Goal: Check status: Check status

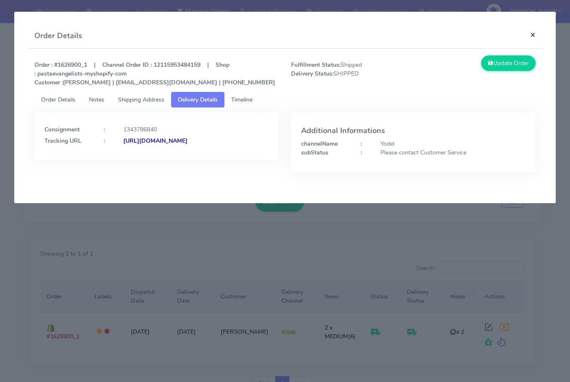
click at [531, 36] on button "×" at bounding box center [532, 34] width 19 height 22
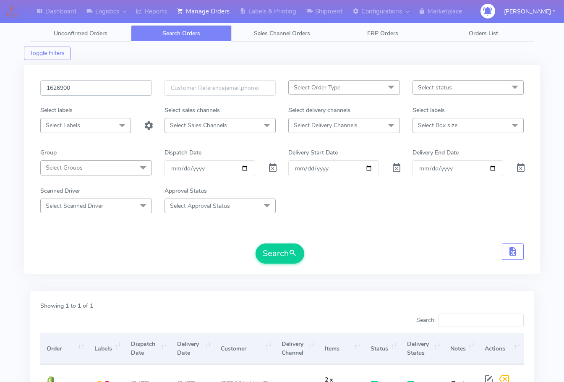
click at [97, 87] on input "1626900" at bounding box center [96, 88] width 112 height 16
paste input "826"
type input "1626826"
click at [283, 251] on button "Search" at bounding box center [279, 253] width 49 height 20
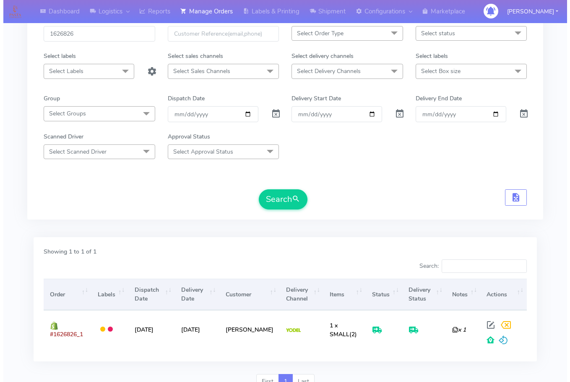
scroll to position [93, 0]
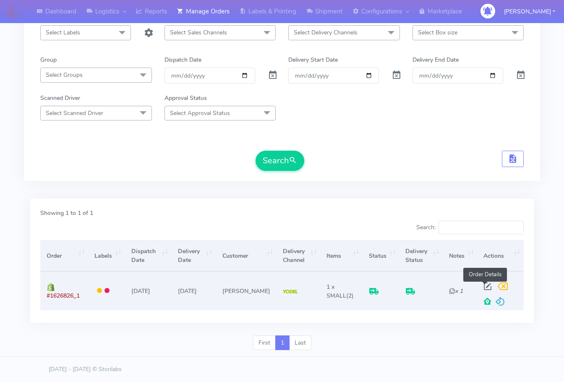
click at [486, 284] on span at bounding box center [487, 288] width 15 height 8
select select "5"
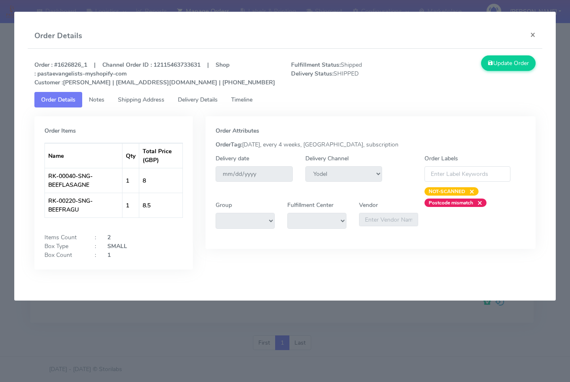
drag, startPoint x: 143, startPoint y: 97, endPoint x: 186, endPoint y: 99, distance: 43.2
click at [143, 97] on span "Shipping Address" at bounding box center [141, 100] width 47 height 8
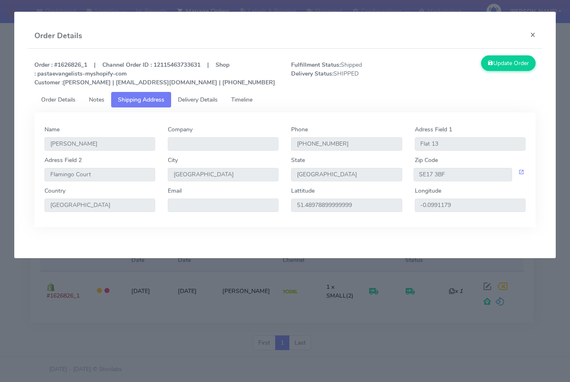
click at [203, 99] on span "Delivery Details" at bounding box center [198, 100] width 40 height 8
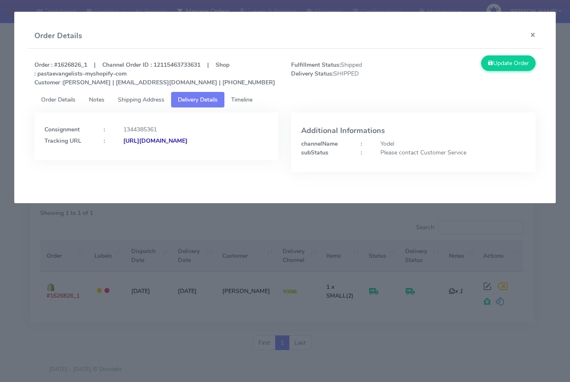
drag, startPoint x: 220, startPoint y: 154, endPoint x: 135, endPoint y: 172, distance: 86.7
click at [135, 172] on div "Consignment : 1344385361 Tracking URL : [URL][DOMAIN_NAME]" at bounding box center [156, 148] width 257 height 72
copy strong "JJD0002249960902928"
drag, startPoint x: 532, startPoint y: 36, endPoint x: 434, endPoint y: 65, distance: 102.2
click at [532, 36] on button "×" at bounding box center [532, 34] width 19 height 22
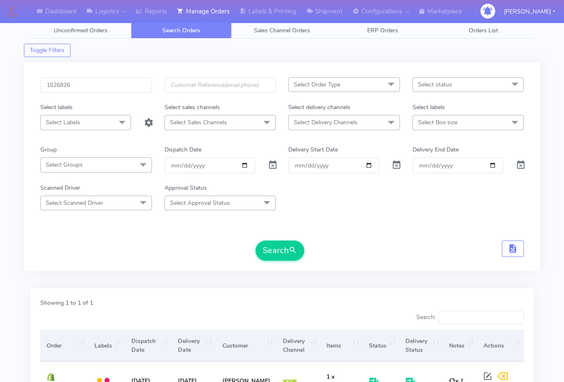
scroll to position [0, 0]
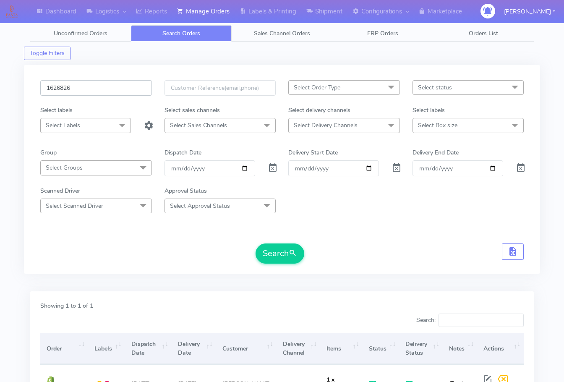
click at [102, 86] on input "1626826" at bounding box center [96, 88] width 112 height 16
paste input "691"
click at [296, 255] on span "submit" at bounding box center [293, 252] width 8 height 11
drag, startPoint x: 94, startPoint y: 86, endPoint x: 108, endPoint y: 102, distance: 20.8
click at [94, 86] on input "1626691" at bounding box center [96, 88] width 112 height 16
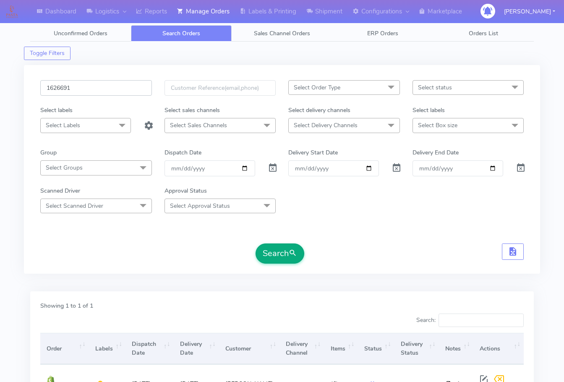
paste input "5324"
type input "1625324"
click at [280, 254] on button "Search" at bounding box center [279, 253] width 49 height 20
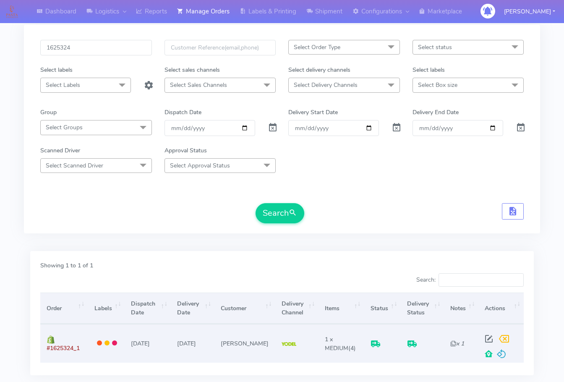
scroll to position [93, 0]
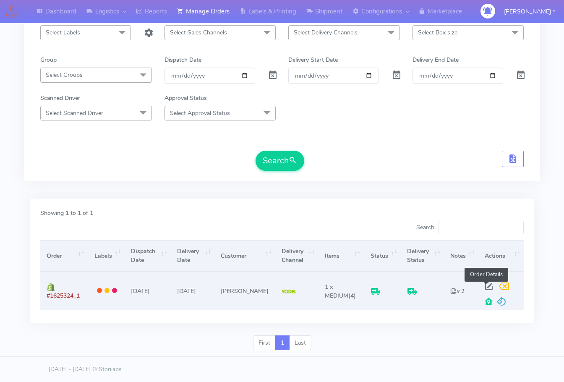
click at [482, 284] on span at bounding box center [488, 288] width 15 height 8
select select "5"
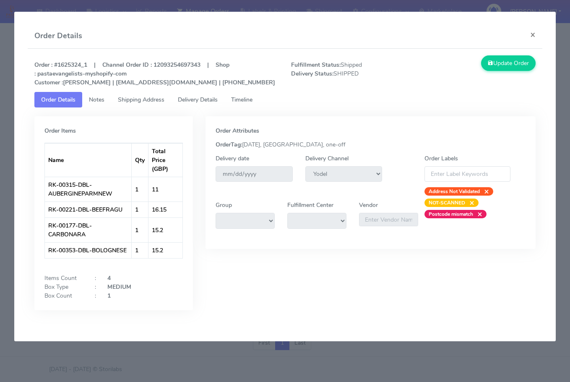
drag, startPoint x: 128, startPoint y: 89, endPoint x: 129, endPoint y: 94, distance: 4.8
click at [128, 90] on div "Order : #1625324_1 | Channel Order ID : 12093254697343 | Shop : pastaevangelist…" at bounding box center [284, 73] width 513 height 36
click at [140, 96] on span "Shipping Address" at bounding box center [141, 100] width 47 height 8
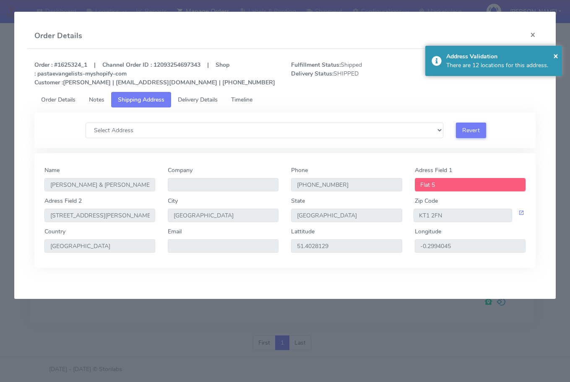
click at [203, 96] on span "Delivery Details" at bounding box center [198, 100] width 40 height 8
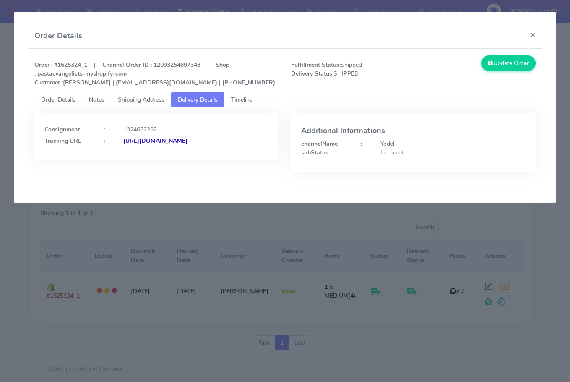
drag, startPoint x: 187, startPoint y: 169, endPoint x: 134, endPoint y: 176, distance: 53.3
click at [134, 176] on div "Consignment : 1324682282 Tracking URL : [URL][DOMAIN_NAME]" at bounding box center [156, 148] width 257 height 72
drag, startPoint x: 246, startPoint y: 165, endPoint x: 262, endPoint y: 161, distance: 16.0
click at [246, 160] on div "Consignment : 1324682282 Tracking URL : [URL][DOMAIN_NAME]" at bounding box center [156, 136] width 244 height 48
click at [265, 136] on div "Consignment : 1324682282 Tracking URL : [URL][DOMAIN_NAME]" at bounding box center [156, 133] width 224 height 23
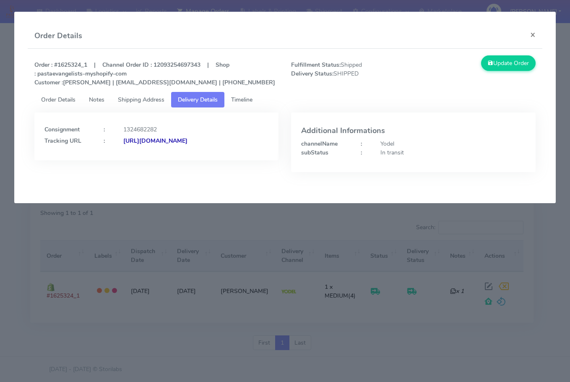
drag, startPoint x: 246, startPoint y: 150, endPoint x: 135, endPoint y: 171, distance: 112.7
click at [135, 171] on div "Consignment : 1324682282 Tracking URL : [URL][DOMAIN_NAME]" at bounding box center [156, 148] width 257 height 72
copy strong "JJD0002249960901359"
click at [534, 38] on button "×" at bounding box center [532, 34] width 19 height 22
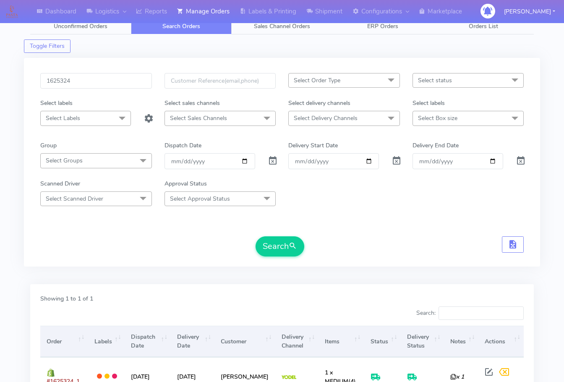
scroll to position [0, 0]
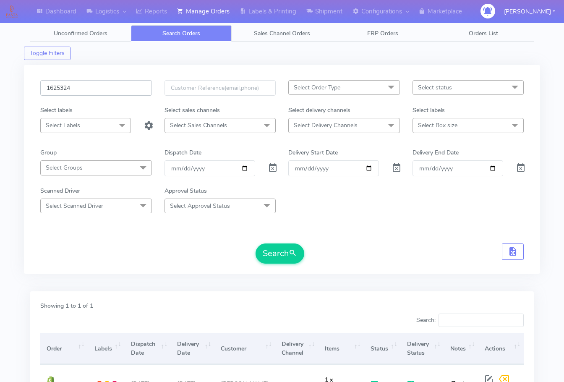
click at [92, 94] on input "1625324" at bounding box center [96, 88] width 112 height 16
paste input "3262"
click at [293, 255] on span "submit" at bounding box center [293, 252] width 8 height 11
click at [96, 86] on input "1623262" at bounding box center [96, 88] width 112 height 16
paste input "4455"
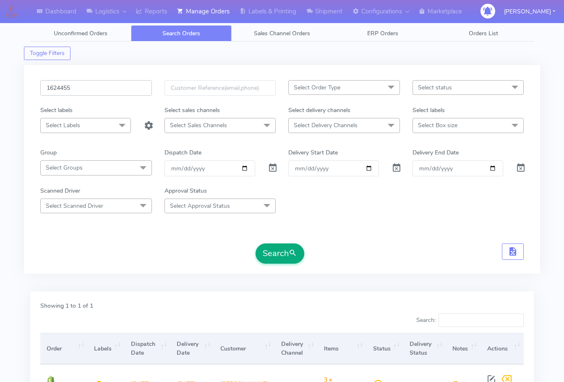
type input "1624455"
click at [281, 252] on button "Search" at bounding box center [279, 253] width 49 height 20
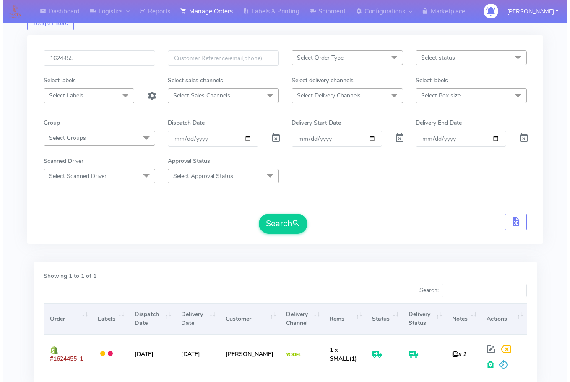
scroll to position [93, 0]
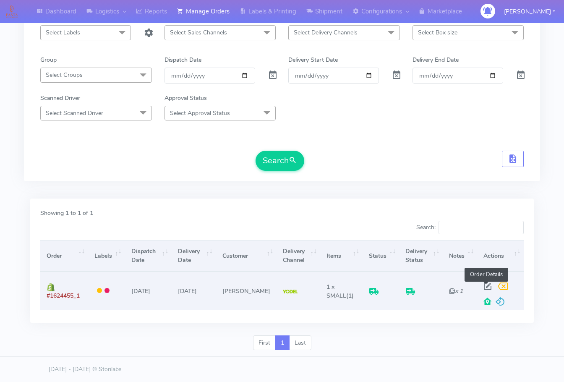
click at [488, 284] on span at bounding box center [487, 288] width 15 height 8
select select "5"
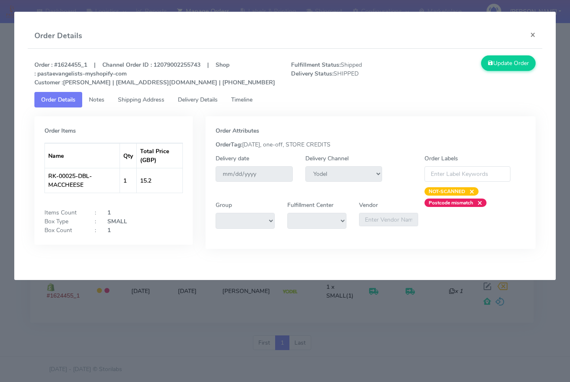
click at [146, 94] on link "Shipping Address" at bounding box center [141, 100] width 60 height 16
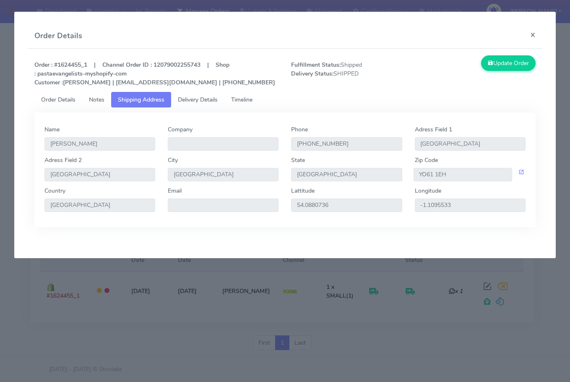
click at [197, 94] on link "Delivery Details" at bounding box center [197, 100] width 53 height 16
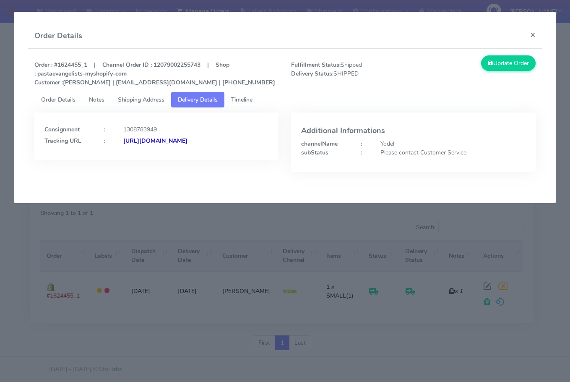
drag, startPoint x: 234, startPoint y: 170, endPoint x: 136, endPoint y: 183, distance: 98.2
click at [136, 183] on div "Consignment : 1308783949 Tracking URL : [URL][DOMAIN_NAME]" at bounding box center [156, 148] width 257 height 72
copy strong "JJD0002249960899847"
click at [529, 31] on button "×" at bounding box center [532, 34] width 19 height 22
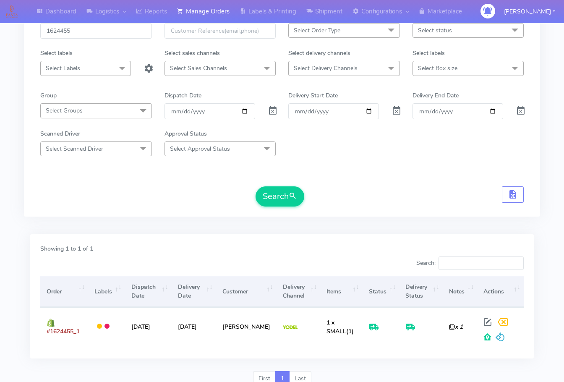
scroll to position [0, 0]
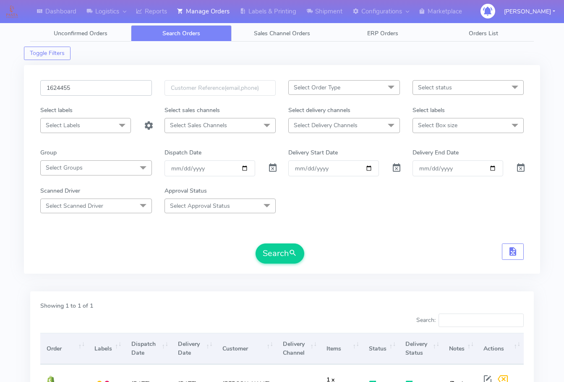
click at [88, 87] on input "1624455" at bounding box center [96, 88] width 112 height 16
paste input "6893"
type input "1626893"
click at [285, 251] on button "Search" at bounding box center [279, 253] width 49 height 20
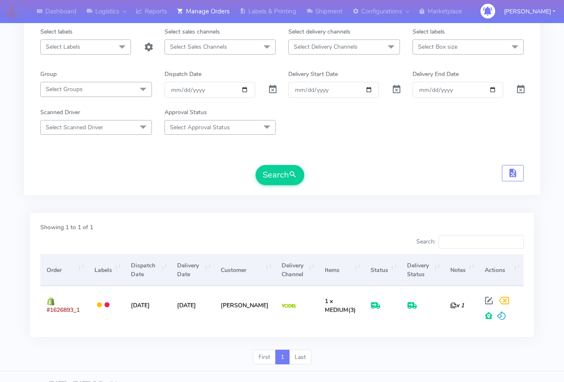
scroll to position [93, 0]
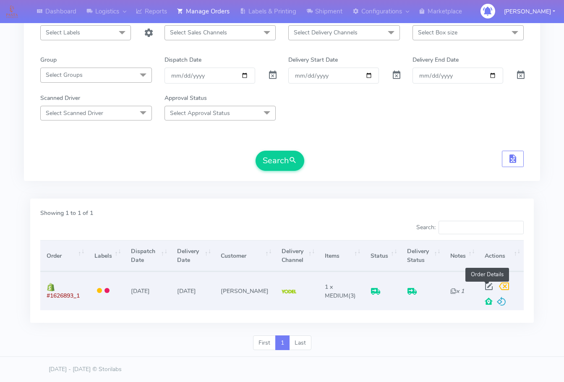
click at [489, 285] on span at bounding box center [488, 288] width 15 height 8
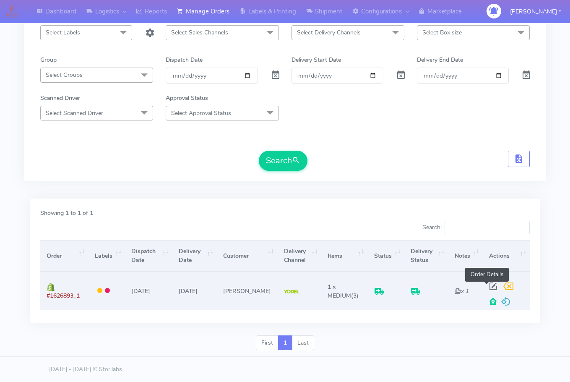
select select "5"
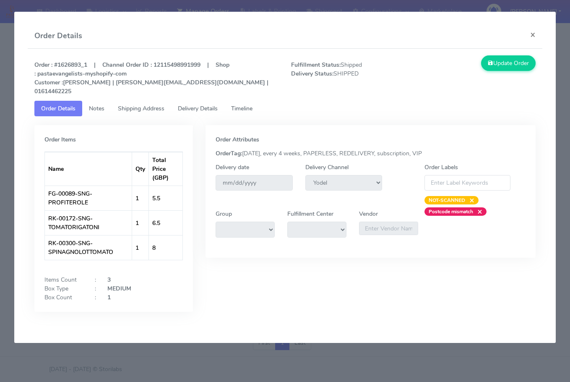
drag, startPoint x: 146, startPoint y: 97, endPoint x: 200, endPoint y: 97, distance: 54.1
click at [146, 104] on span "Shipping Address" at bounding box center [141, 108] width 47 height 8
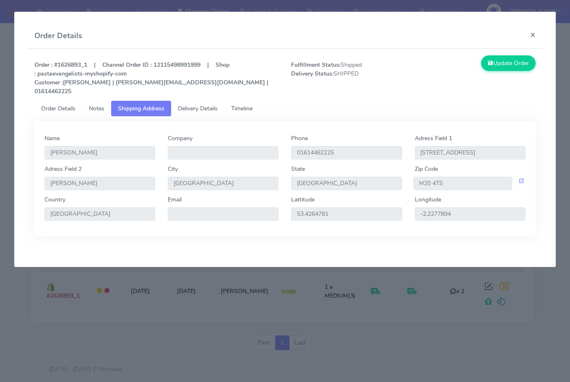
click at [200, 104] on span "Delivery Details" at bounding box center [198, 108] width 40 height 8
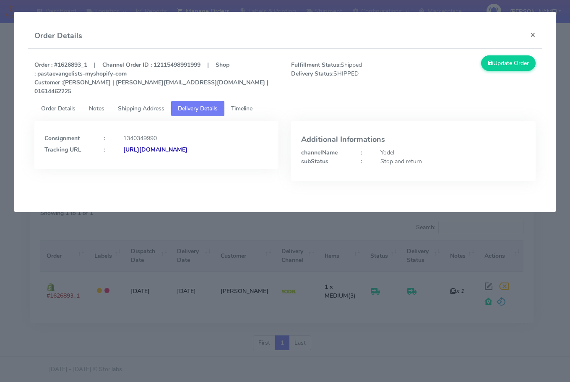
drag, startPoint x: 227, startPoint y: 168, endPoint x: 135, endPoint y: 173, distance: 92.8
click at [135, 173] on div "Consignment : 1340349990 Tracking URL : [URL][DOMAIN_NAME]" at bounding box center [156, 157] width 257 height 72
copy strong "JJD0002249960902539"
click at [536, 35] on button "×" at bounding box center [532, 34] width 19 height 22
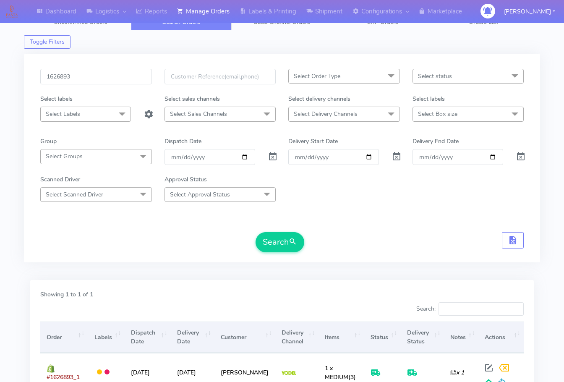
scroll to position [9, 0]
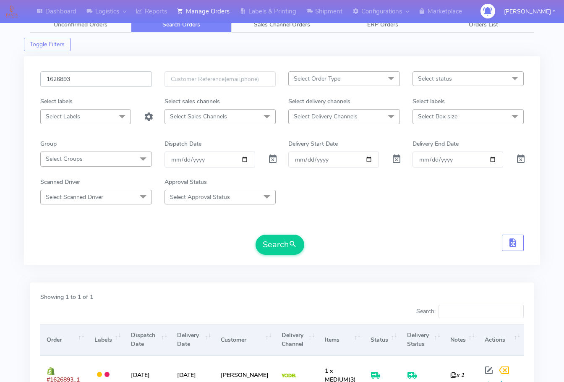
click at [87, 80] on input "1626893" at bounding box center [96, 79] width 112 height 16
paste input "4674"
type input "1624674"
click at [282, 236] on button "Search" at bounding box center [279, 244] width 49 height 20
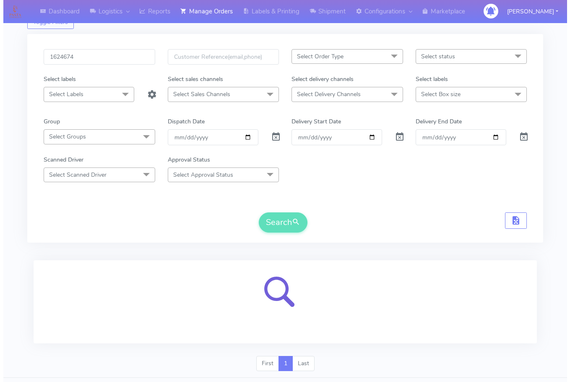
scroll to position [52, 0]
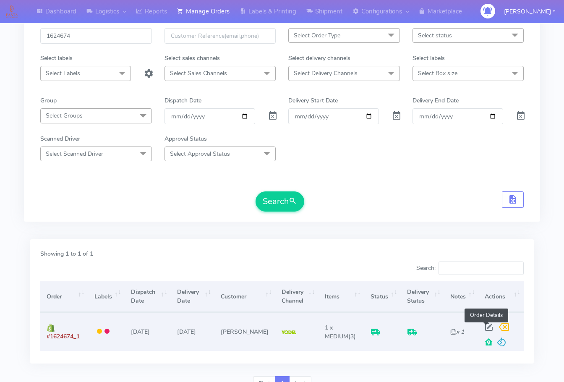
click at [486, 326] on span at bounding box center [488, 329] width 15 height 8
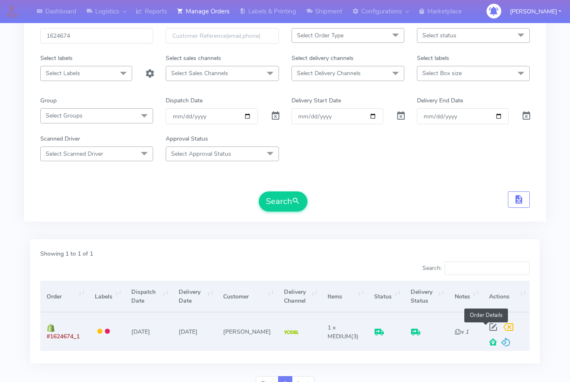
select select "5"
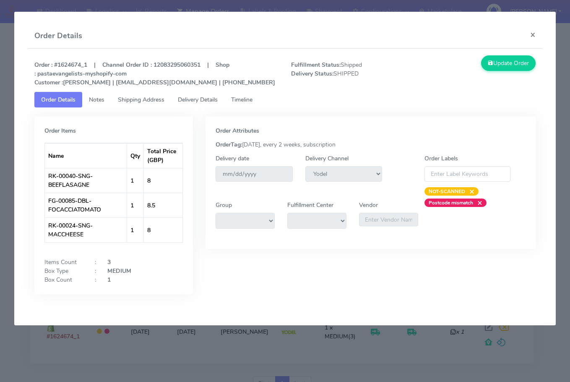
click at [142, 95] on link "Shipping Address" at bounding box center [141, 100] width 60 height 16
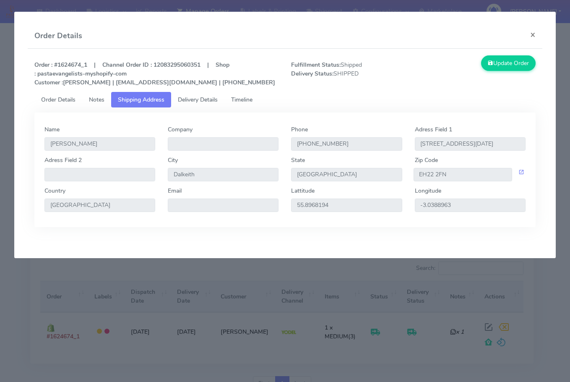
click at [194, 95] on link "Delivery Details" at bounding box center [197, 100] width 53 height 16
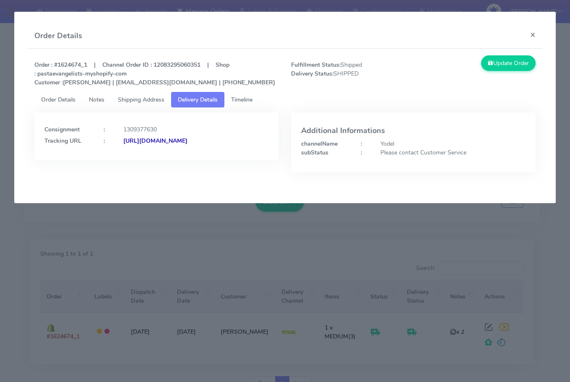
drag, startPoint x: 227, startPoint y: 162, endPoint x: 135, endPoint y: 175, distance: 92.4
click at [135, 175] on div "Consignment : 1309377630 Tracking URL : [URL][DOMAIN_NAME]" at bounding box center [156, 148] width 257 height 72
copy strong "JJD0002249960899924"
drag, startPoint x: 531, startPoint y: 32, endPoint x: 466, endPoint y: 62, distance: 71.7
click at [531, 32] on button "×" at bounding box center [532, 34] width 19 height 22
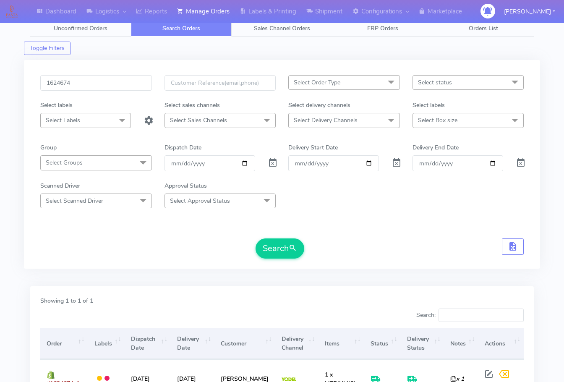
scroll to position [0, 0]
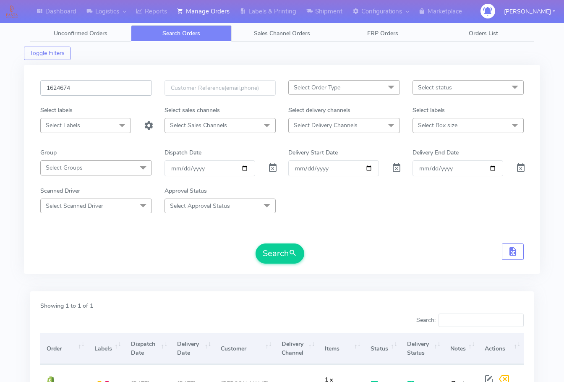
click at [96, 94] on input "1624674" at bounding box center [96, 88] width 112 height 16
paste input "6337"
type input "1626337"
click at [275, 256] on button "Search" at bounding box center [279, 253] width 49 height 20
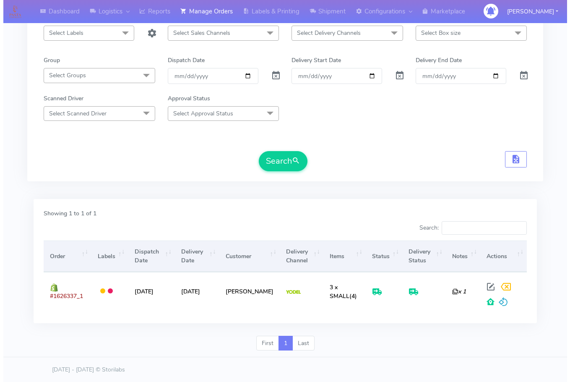
scroll to position [93, 0]
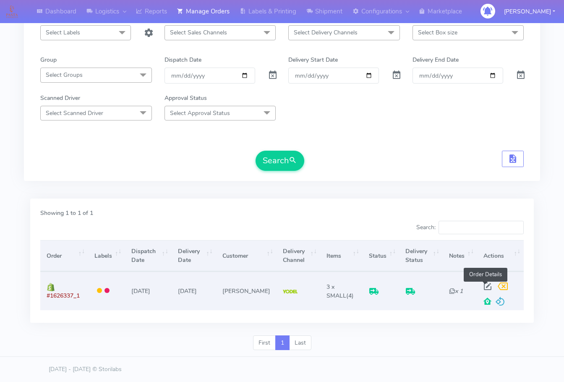
click at [483, 286] on span at bounding box center [487, 288] width 15 height 8
select select "5"
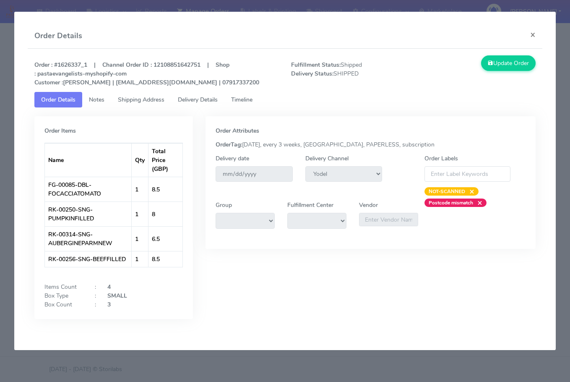
click at [133, 96] on span "Shipping Address" at bounding box center [141, 100] width 47 height 8
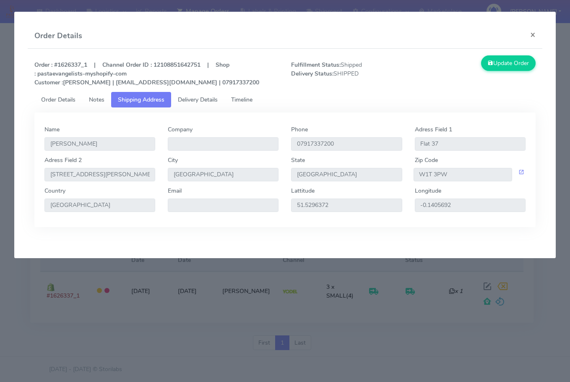
click at [193, 95] on link "Delivery Details" at bounding box center [197, 100] width 53 height 16
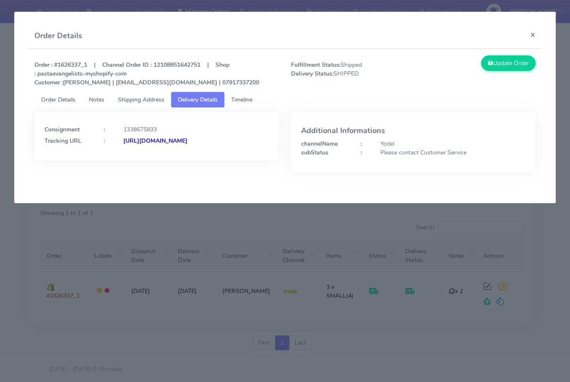
drag, startPoint x: 252, startPoint y: 155, endPoint x: 135, endPoint y: 178, distance: 120.2
click at [135, 178] on div "Consignment : 1338675833 Tracking URL : [URL][DOMAIN_NAME]" at bounding box center [156, 148] width 257 height 72
copy strong "JJD0002249960902335"
